Goal: Information Seeking & Learning: Learn about a topic

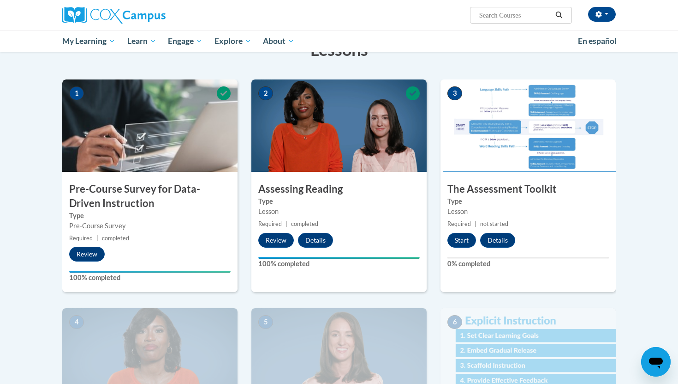
scroll to position [174, 0]
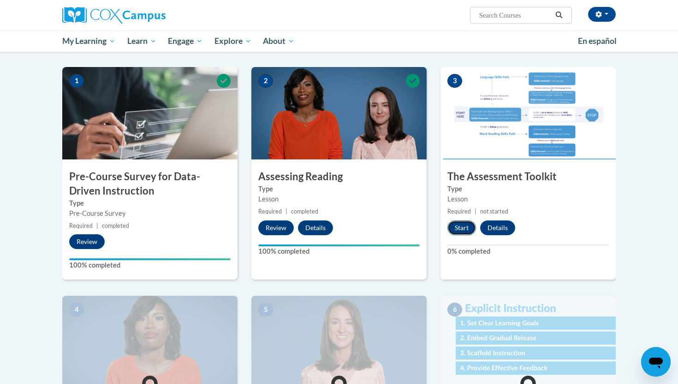
click at [468, 224] on button "Start" at bounding box center [462, 227] width 29 height 15
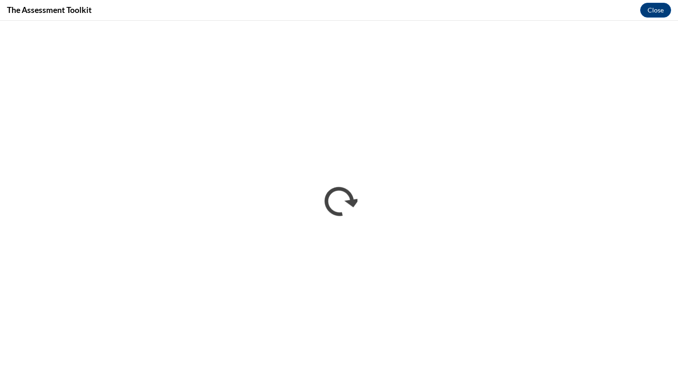
scroll to position [0, 0]
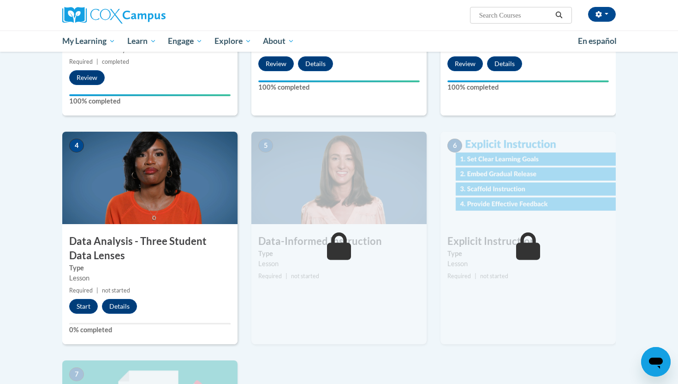
scroll to position [341, 0]
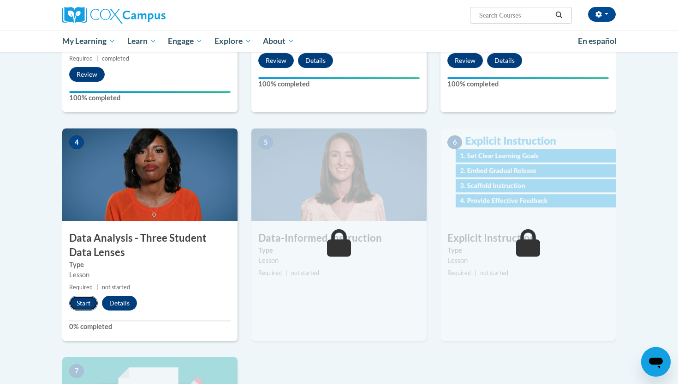
click at [82, 307] on button "Start" at bounding box center [83, 302] width 29 height 15
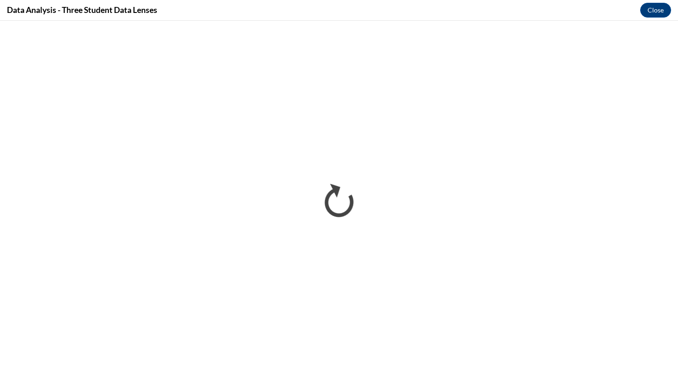
scroll to position [0, 0]
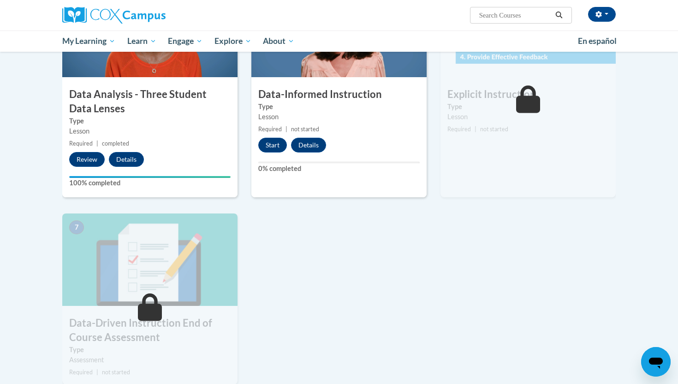
scroll to position [485, 0]
